Goal: Check status: Check status

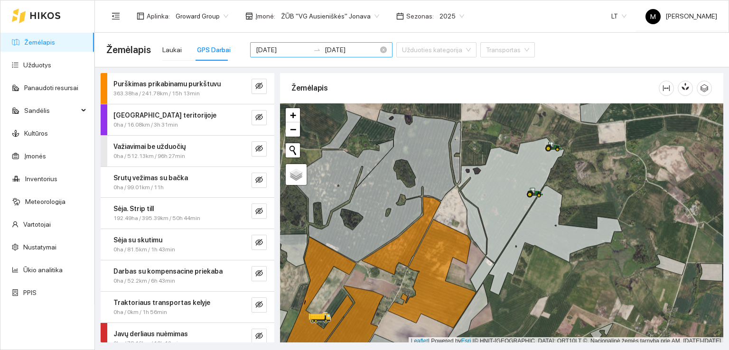
scroll to position [2, 0]
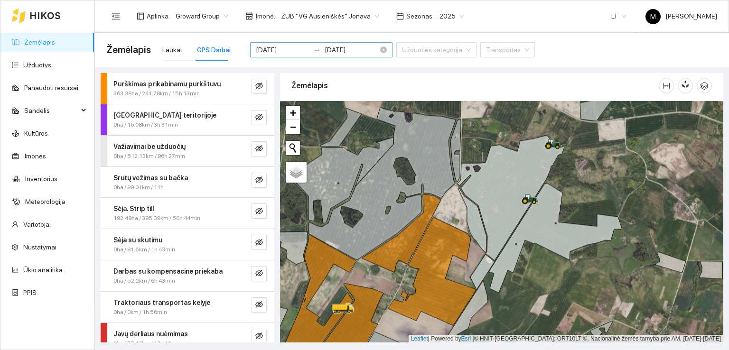
click at [275, 48] on input "[DATE]" at bounding box center [283, 50] width 54 height 10
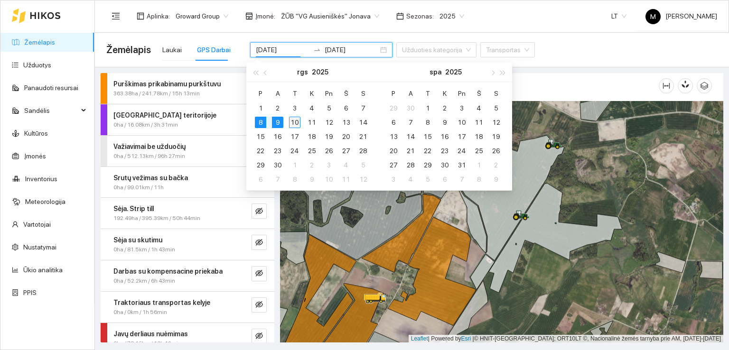
type input "[DATE]"
click at [292, 121] on div "10" at bounding box center [294, 122] width 11 height 11
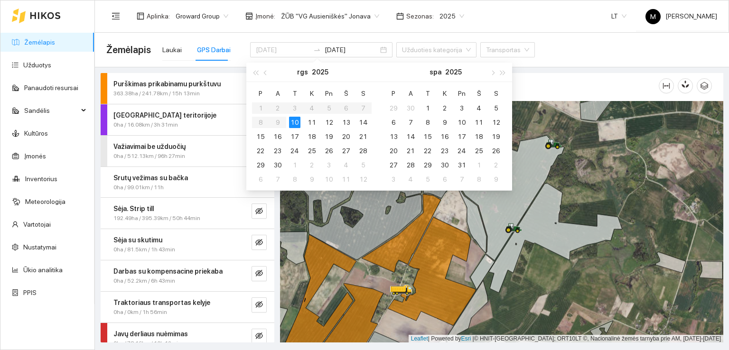
click at [292, 121] on div "10" at bounding box center [294, 122] width 11 height 11
type input "[DATE]"
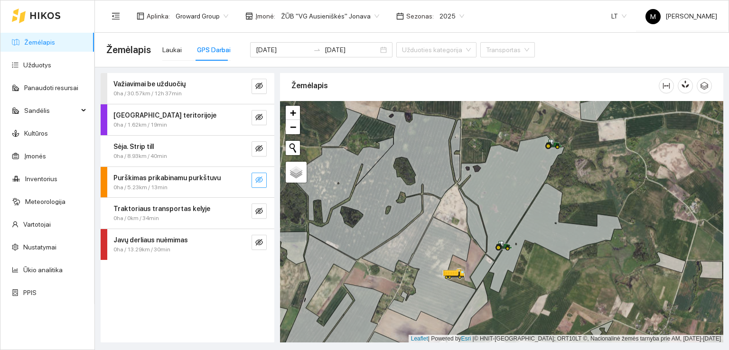
click at [259, 180] on icon "eye-invisible" at bounding box center [259, 180] width 2 height 2
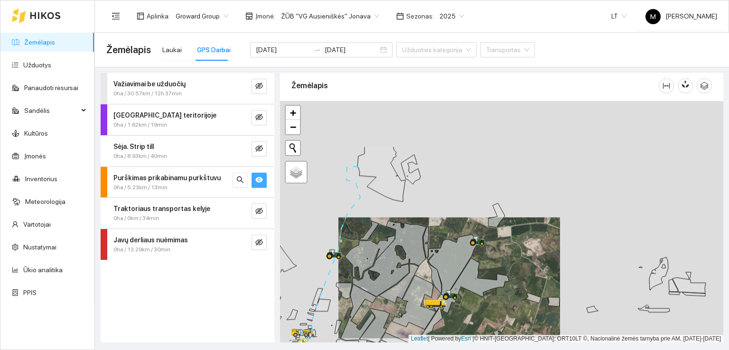
drag, startPoint x: 371, startPoint y: 224, endPoint x: 379, endPoint y: 254, distance: 30.6
click at [379, 254] on icon at bounding box center [385, 259] width 81 height 76
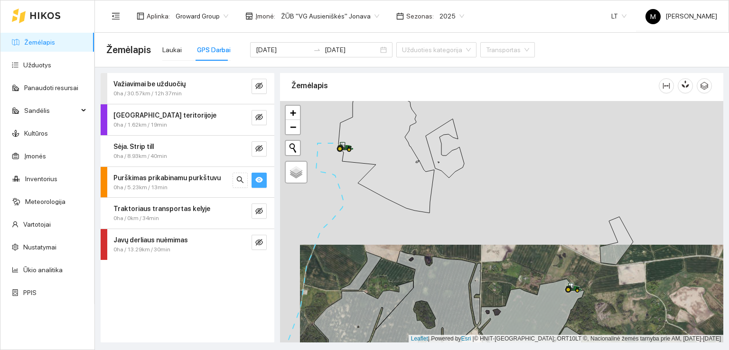
click at [256, 178] on icon "eye" at bounding box center [259, 180] width 8 height 6
click at [256, 178] on icon "eye-invisible" at bounding box center [259, 179] width 8 height 7
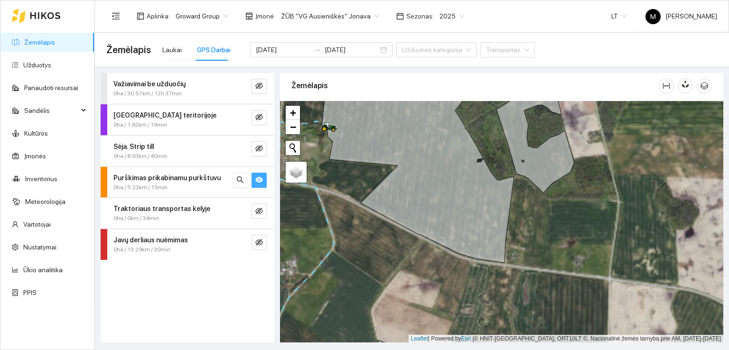
drag, startPoint x: 359, startPoint y: 168, endPoint x: 398, endPoint y: 217, distance: 63.4
click at [398, 217] on div at bounding box center [501, 222] width 443 height 242
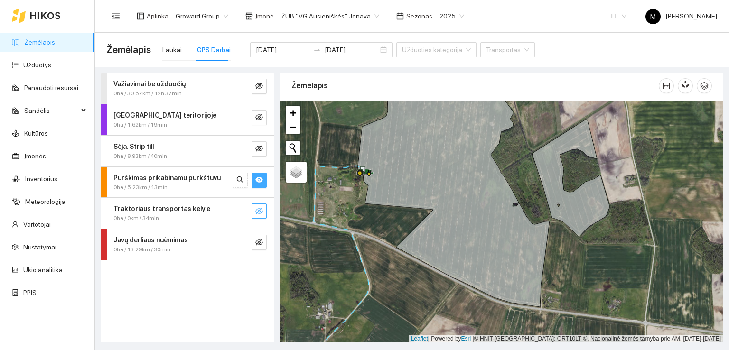
click at [256, 207] on icon "eye-invisible" at bounding box center [259, 211] width 8 height 8
click at [257, 179] on icon "eye" at bounding box center [259, 180] width 8 height 6
click at [257, 179] on icon "eye-invisible" at bounding box center [259, 180] width 8 height 8
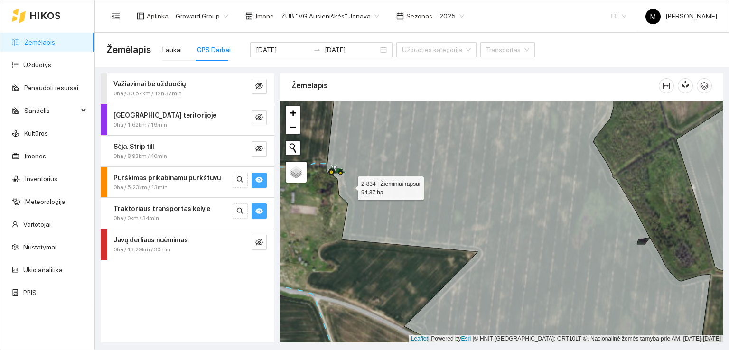
drag, startPoint x: 349, startPoint y: 183, endPoint x: 403, endPoint y: 194, distance: 54.8
click at [403, 194] on icon at bounding box center [518, 223] width 384 height 291
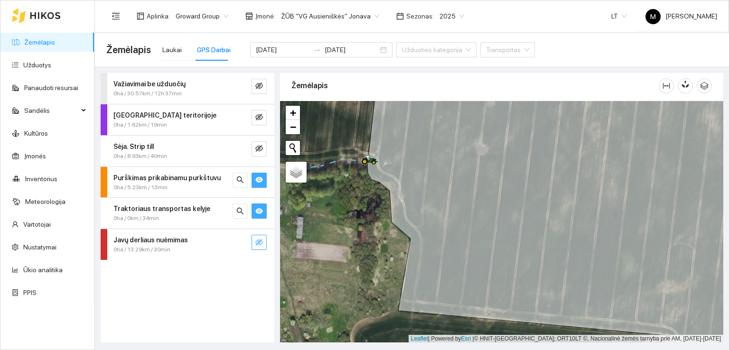
click at [258, 240] on icon "eye-invisible" at bounding box center [259, 242] width 8 height 7
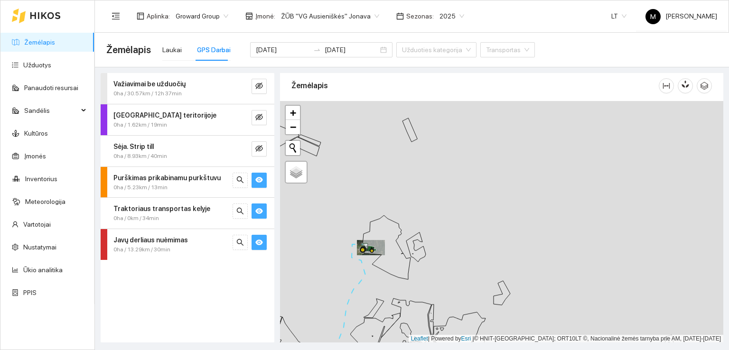
drag, startPoint x: 335, startPoint y: 282, endPoint x: 433, endPoint y: 176, distance: 144.0
click at [427, 179] on div at bounding box center [501, 222] width 443 height 242
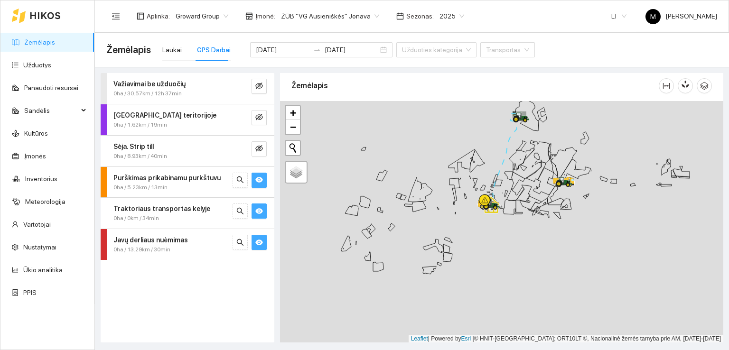
drag, startPoint x: 379, startPoint y: 286, endPoint x: 484, endPoint y: 189, distance: 142.9
click at [484, 189] on div at bounding box center [501, 222] width 443 height 242
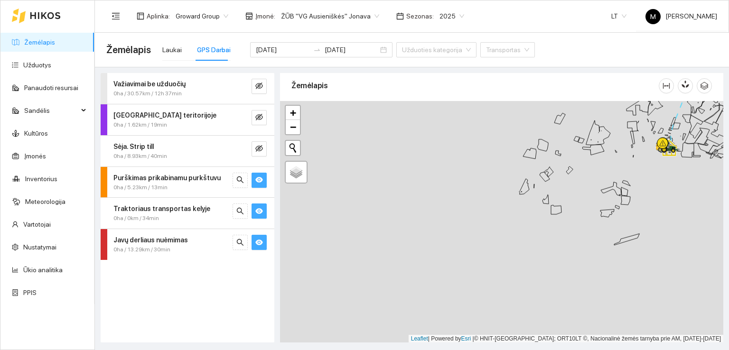
drag, startPoint x: 355, startPoint y: 262, endPoint x: 514, endPoint y: 216, distance: 165.4
click at [514, 216] on div at bounding box center [501, 222] width 443 height 242
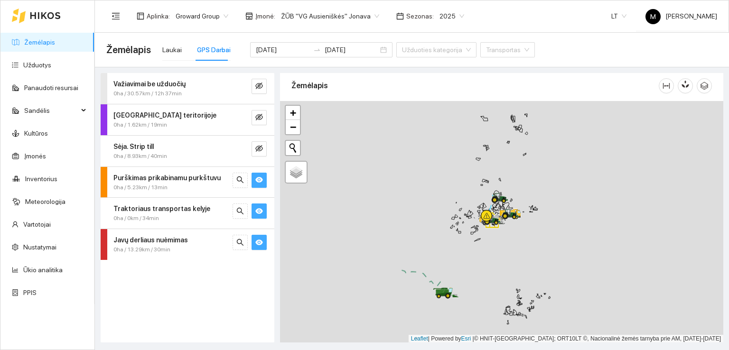
drag, startPoint x: 422, startPoint y: 248, endPoint x: 436, endPoint y: 177, distance: 72.6
click at [436, 177] on div at bounding box center [501, 222] width 443 height 242
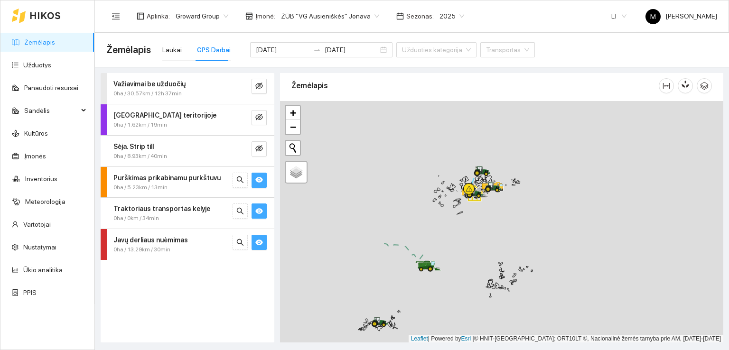
drag, startPoint x: 491, startPoint y: 148, endPoint x: 443, endPoint y: 249, distance: 112.0
click at [443, 249] on div at bounding box center [501, 222] width 443 height 242
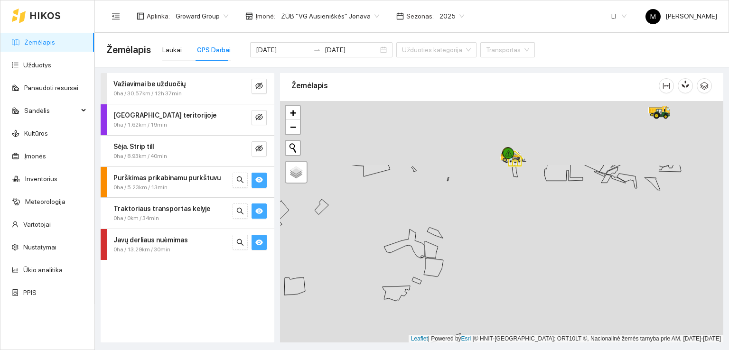
drag, startPoint x: 507, startPoint y: 269, endPoint x: 498, endPoint y: 312, distance: 43.6
click at [500, 308] on div at bounding box center [501, 222] width 443 height 242
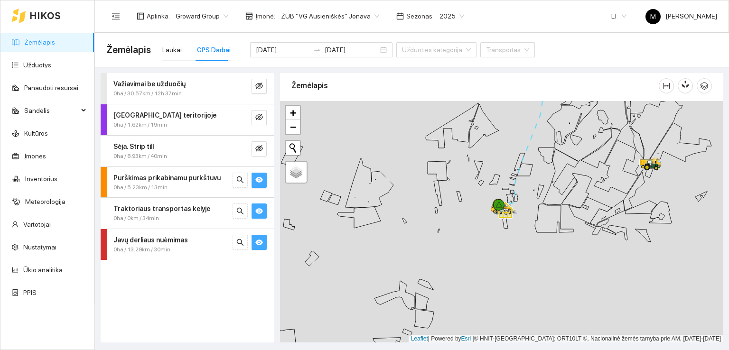
drag, startPoint x: 591, startPoint y: 191, endPoint x: 556, endPoint y: 251, distance: 70.0
click at [556, 251] on div at bounding box center [501, 222] width 443 height 242
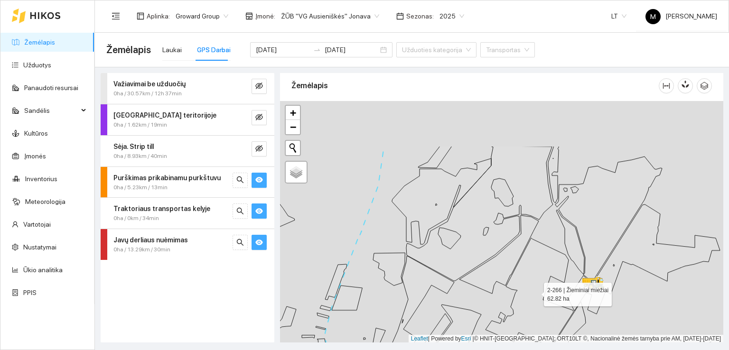
drag, startPoint x: 542, startPoint y: 279, endPoint x: 535, endPoint y: 311, distance: 32.6
click at [535, 312] on icon at bounding box center [529, 292] width 88 height 109
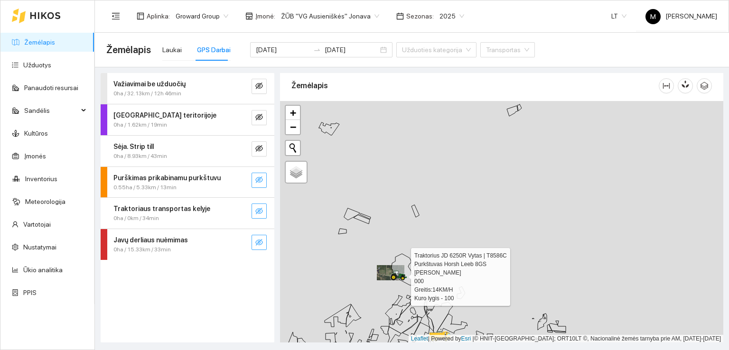
drag, startPoint x: 401, startPoint y: 282, endPoint x: 424, endPoint y: 157, distance: 126.3
click at [407, 268] on div at bounding box center [398, 275] width 17 height 14
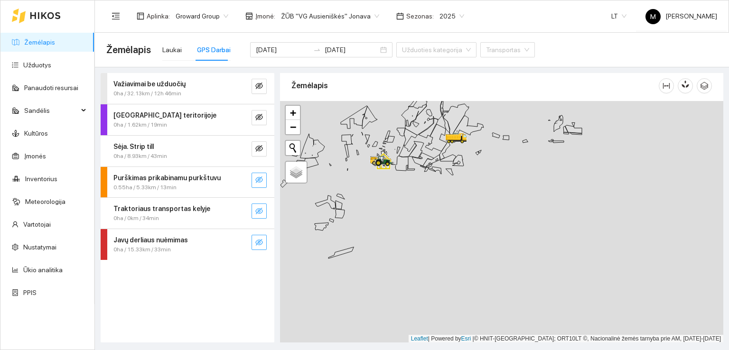
drag, startPoint x: 462, startPoint y: 276, endPoint x: 442, endPoint y: 192, distance: 86.0
click at [439, 169] on div at bounding box center [501, 222] width 443 height 242
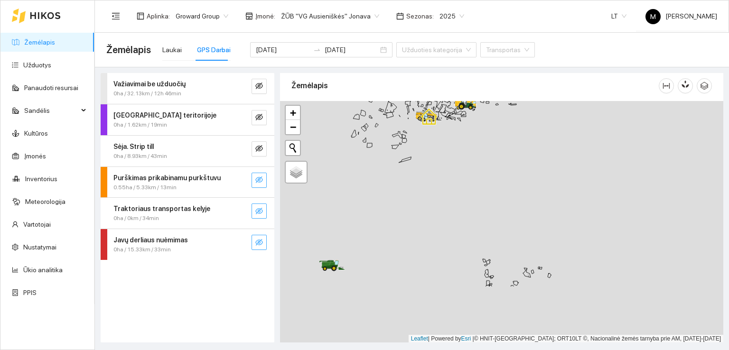
drag, startPoint x: 481, startPoint y: 306, endPoint x: 473, endPoint y: 205, distance: 101.4
click at [473, 205] on div at bounding box center [501, 222] width 443 height 242
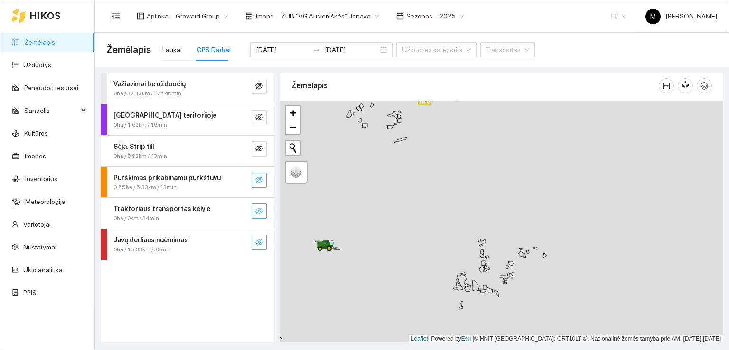
drag, startPoint x: 466, startPoint y: 295, endPoint x: 466, endPoint y: 157, distance: 138.5
click at [469, 164] on div at bounding box center [501, 222] width 443 height 242
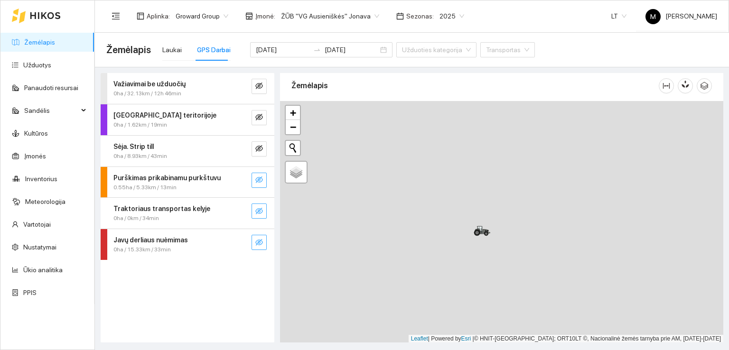
drag, startPoint x: 546, startPoint y: 289, endPoint x: 500, endPoint y: 195, distance: 105.2
click at [492, 166] on div at bounding box center [501, 222] width 443 height 242
drag, startPoint x: 505, startPoint y: 296, endPoint x: 510, endPoint y: 299, distance: 5.9
click at [510, 299] on div at bounding box center [501, 222] width 443 height 242
